Goal: Task Accomplishment & Management: Use online tool/utility

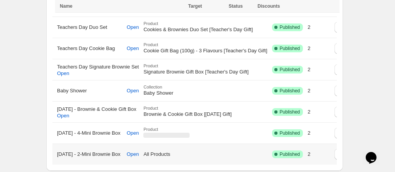
click at [246, 153] on td "All Products" at bounding box center [205, 154] width 128 height 21
click at [300, 153] on span "Published" at bounding box center [289, 154] width 20 height 6
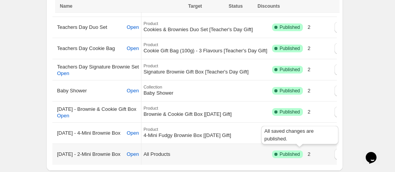
scroll to position [0, 0]
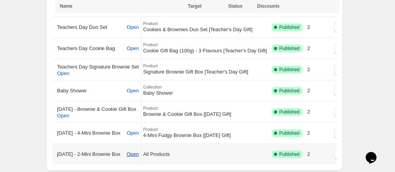
click at [139, 155] on span "Open" at bounding box center [133, 154] width 12 height 6
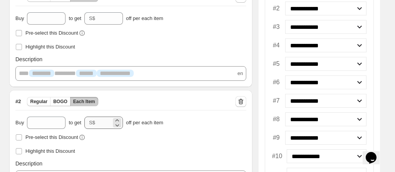
scroll to position [159, 0]
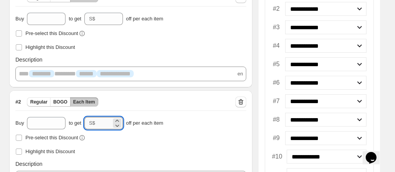
click at [103, 121] on input "****" at bounding box center [104, 123] width 13 height 12
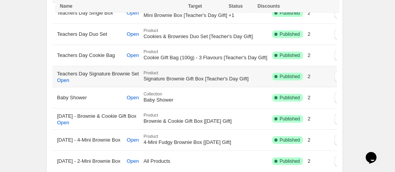
scroll to position [176, 0]
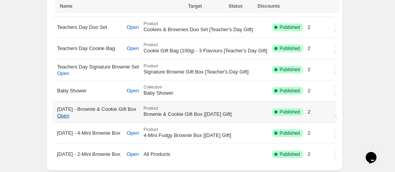
click at [68, 117] on span "Open" at bounding box center [63, 116] width 12 height 6
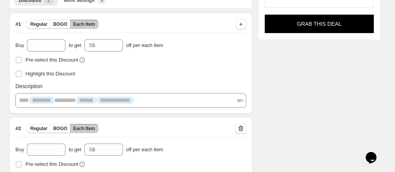
scroll to position [150, 0]
